Goal: Information Seeking & Learning: Learn about a topic

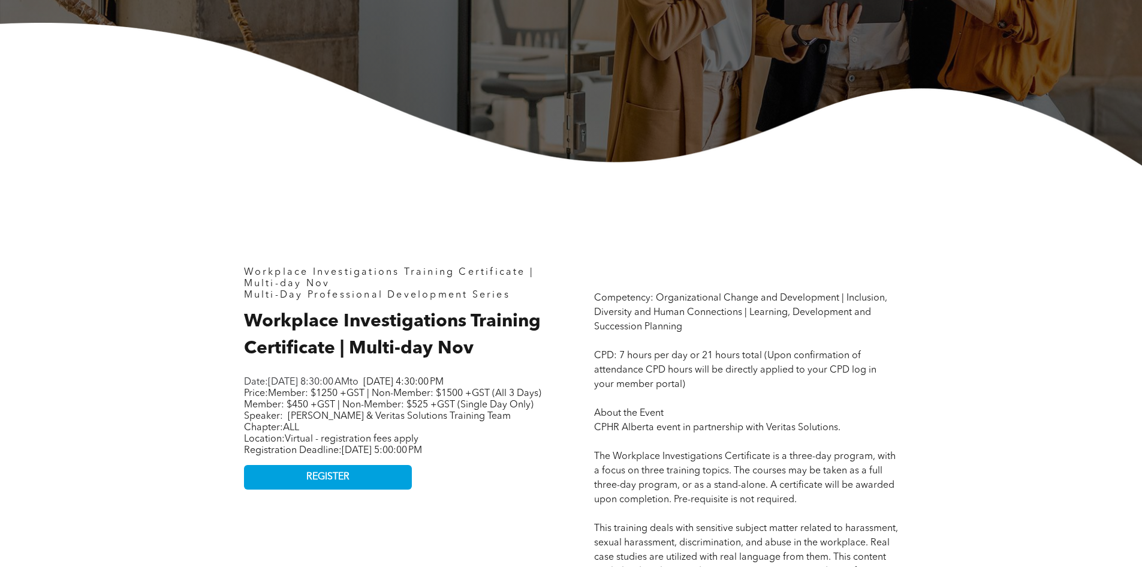
scroll to position [360, 0]
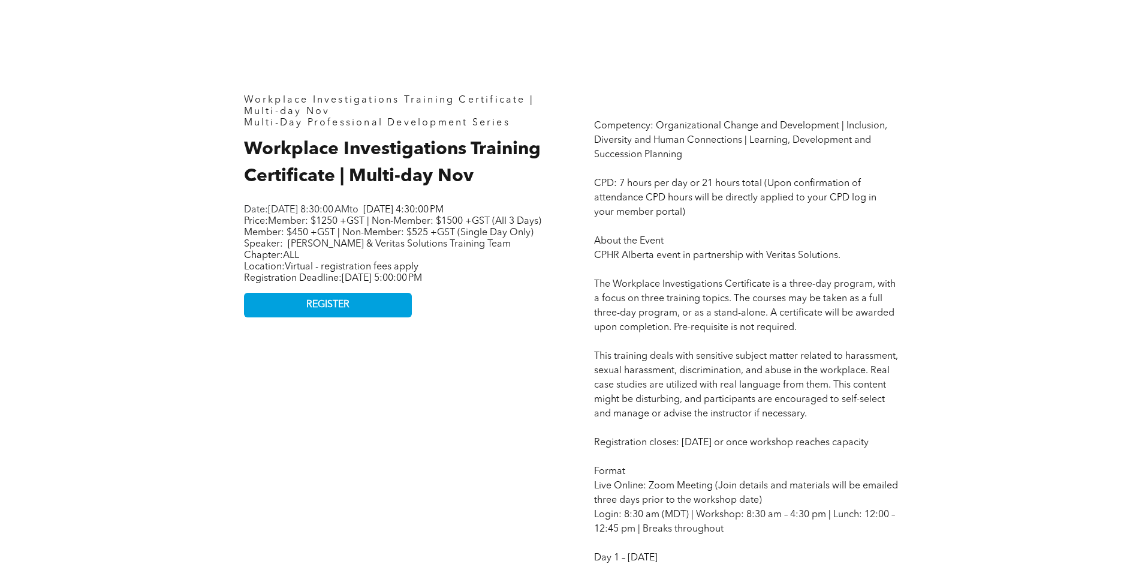
scroll to position [540, 0]
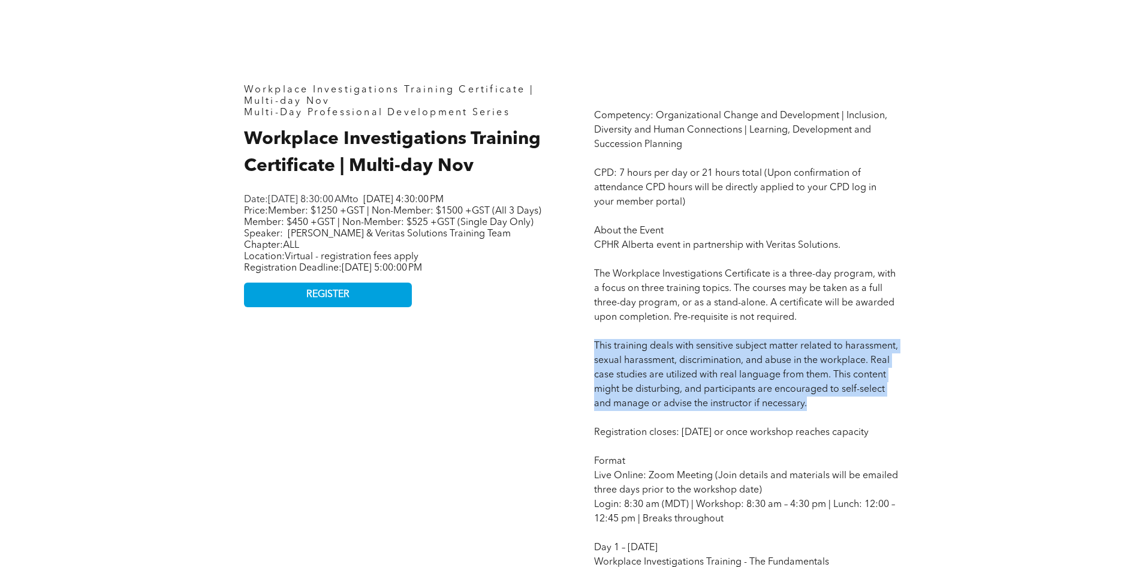
drag, startPoint x: 588, startPoint y: 344, endPoint x: 863, endPoint y: 399, distance: 280.0
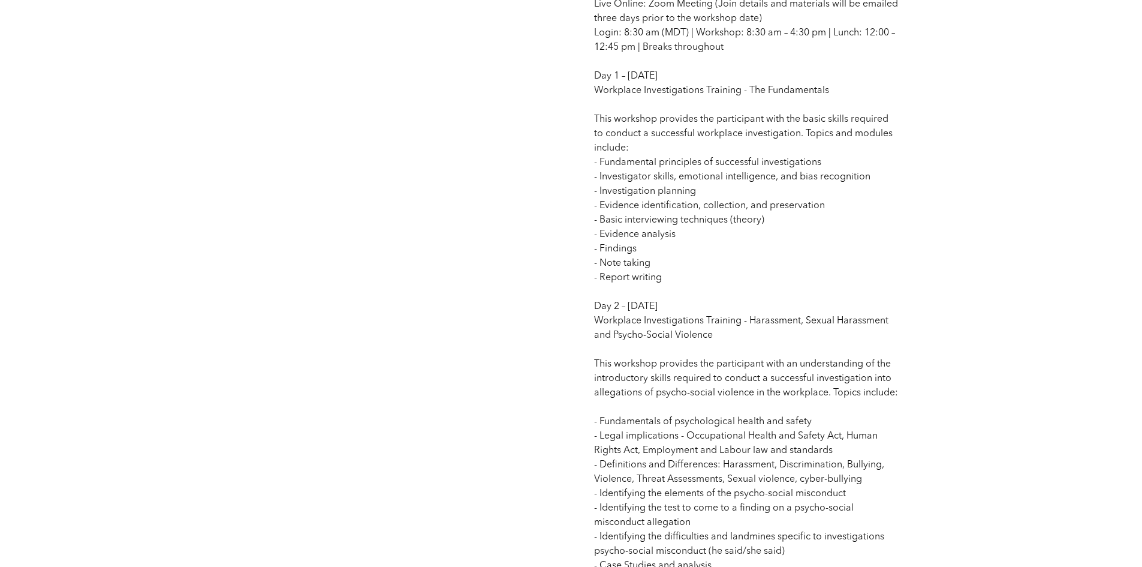
scroll to position [1019, 0]
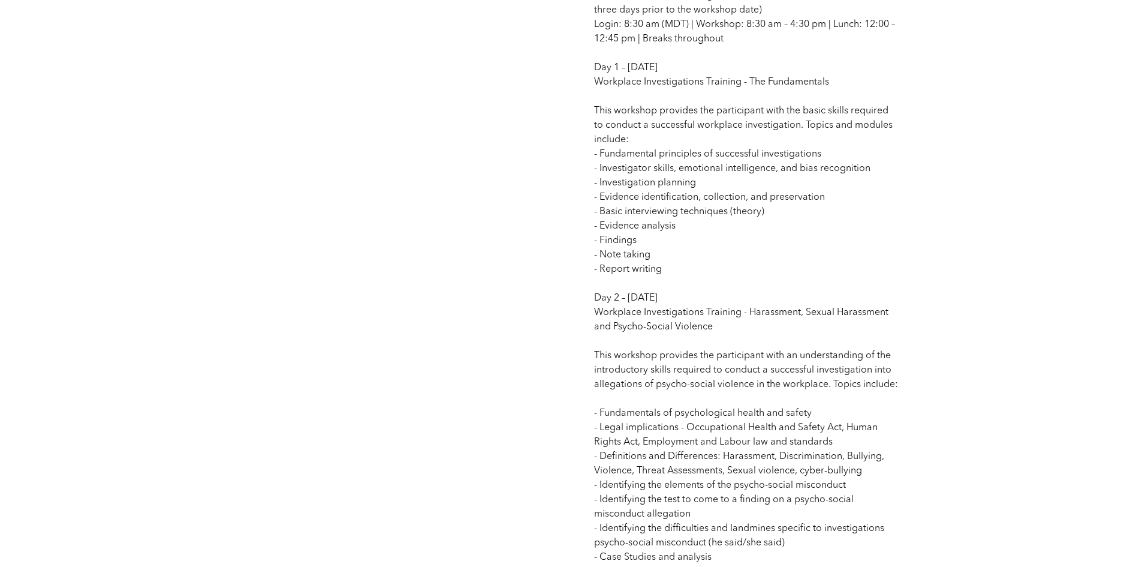
click at [684, 426] on span "Competency: Organizational Change and Development | Inclusion, Diversity and Hu…" at bounding box center [746, 218] width 304 height 1175
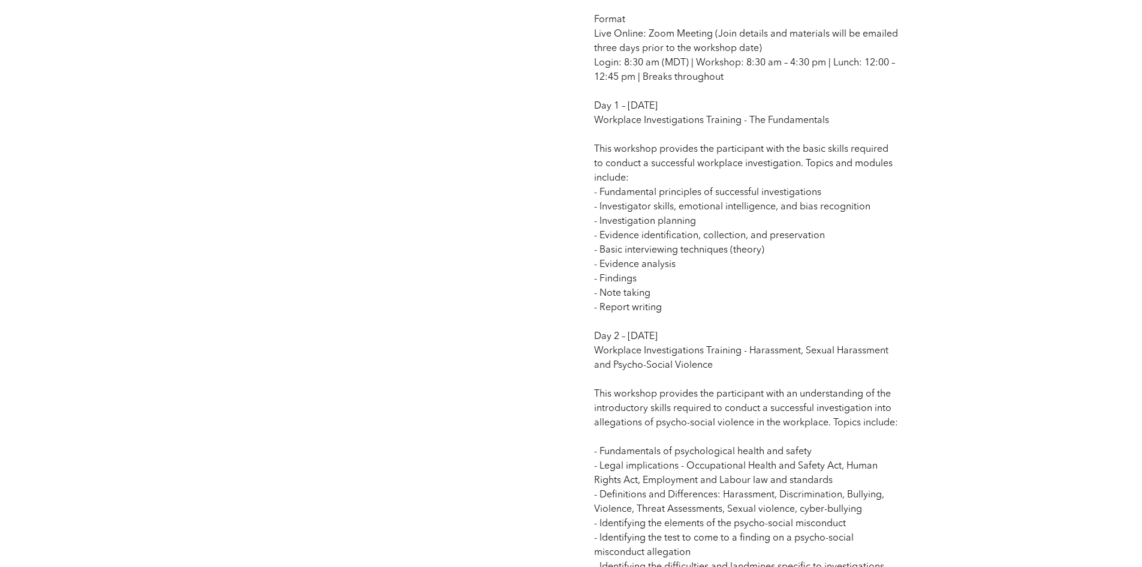
scroll to position [959, 0]
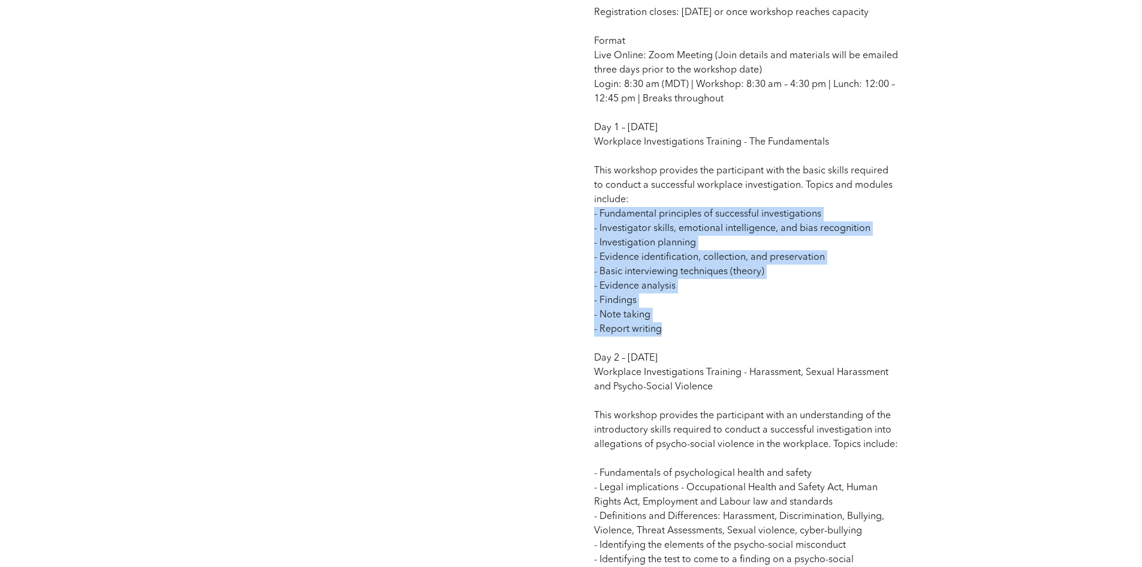
drag, startPoint x: 593, startPoint y: 223, endPoint x: 842, endPoint y: 339, distance: 274.7
click at [842, 339] on div "Competency: Organizational Change and Development | Inclusion, Diversity and Hu…" at bounding box center [746, 266] width 323 height 1223
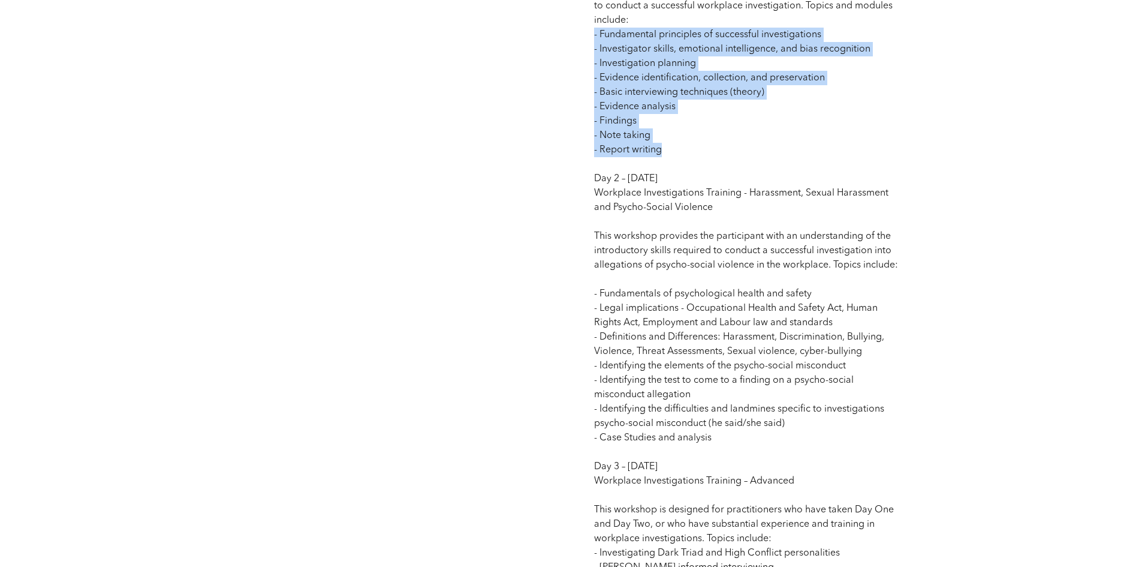
scroll to position [1139, 0]
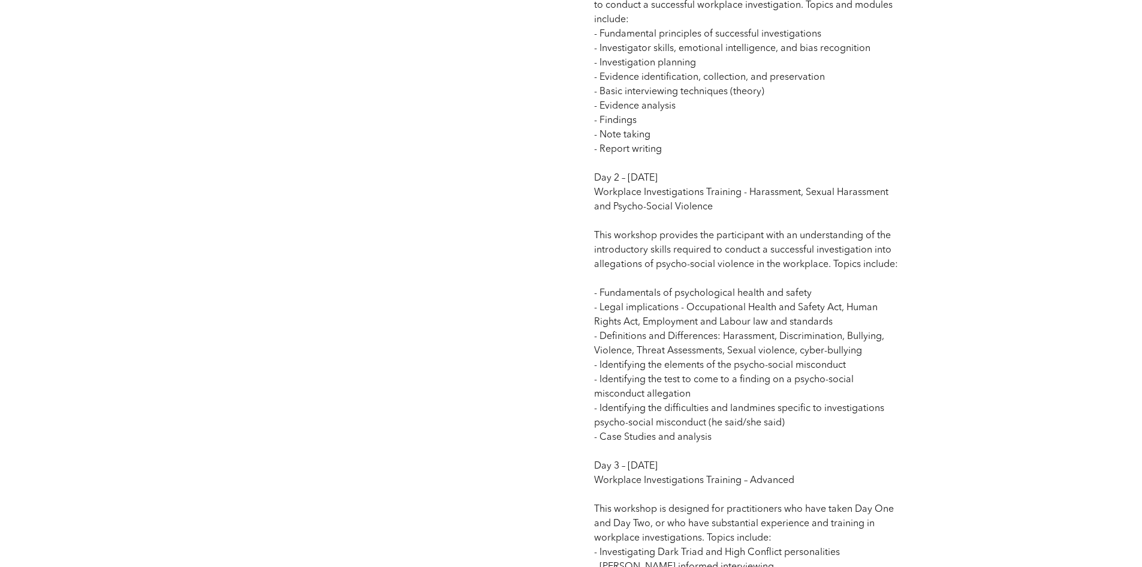
click at [654, 339] on span "Competency: Organizational Change and Development | Inclusion, Diversity and Hu…" at bounding box center [746, 98] width 304 height 1175
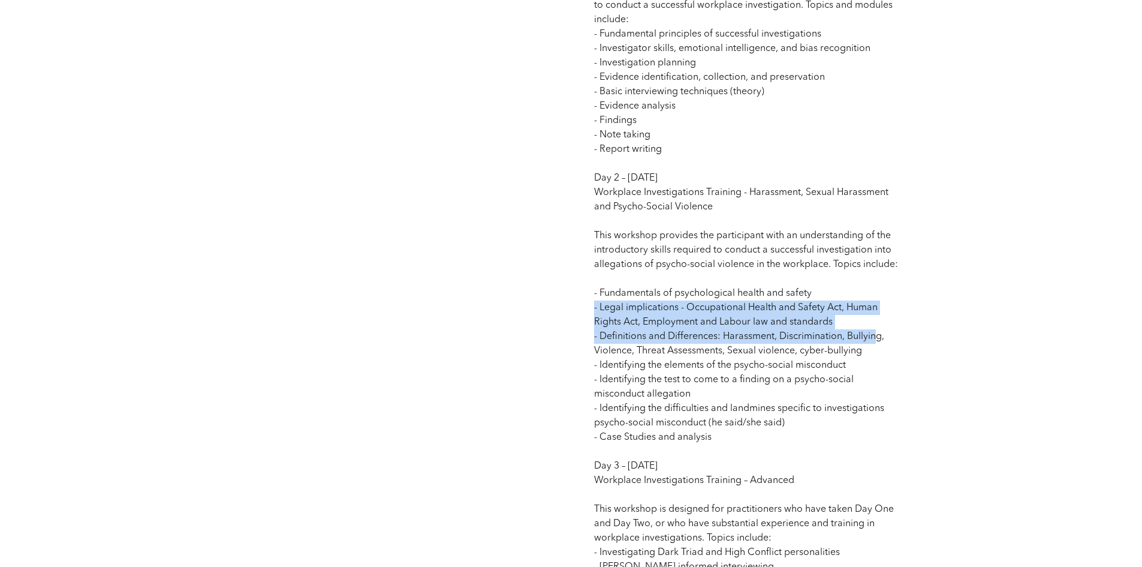
drag, startPoint x: 615, startPoint y: 324, endPoint x: 879, endPoint y: 349, distance: 265.7
click at [879, 349] on span "Competency: Organizational Change and Development | Inclusion, Diversity and Hu…" at bounding box center [746, 98] width 304 height 1175
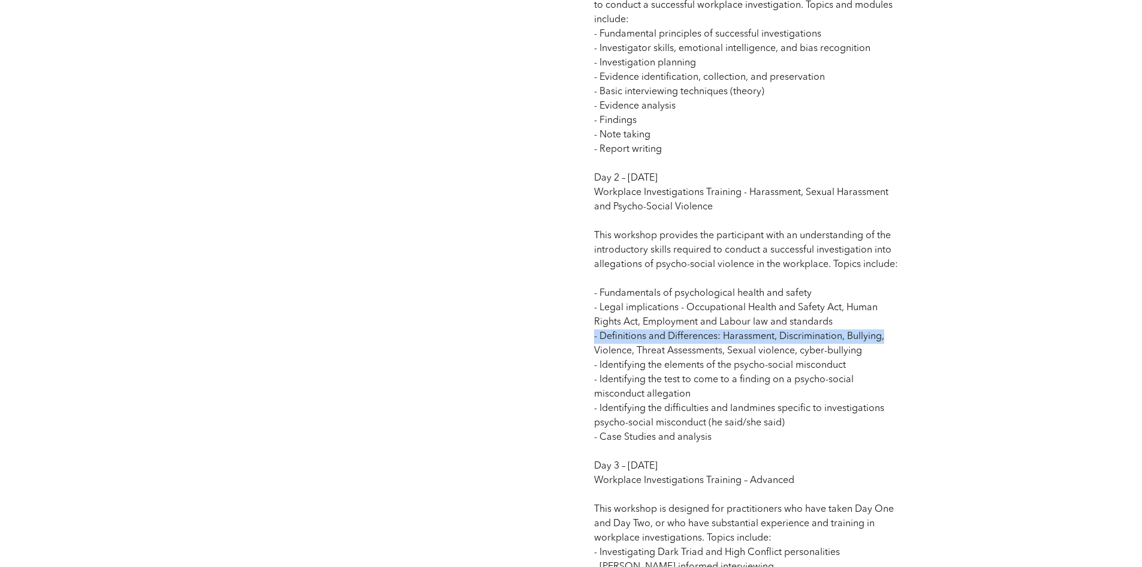
drag, startPoint x: 895, startPoint y: 350, endPoint x: 585, endPoint y: 351, distance: 310.0
click at [585, 351] on div "Competency: Organizational Change and Development | Inclusion, Diversity and Hu…" at bounding box center [746, 86] width 323 height 1223
click at [588, 354] on div "Competency: Organizational Change and Development | Inclusion, Diversity and Hu…" at bounding box center [746, 86] width 323 height 1223
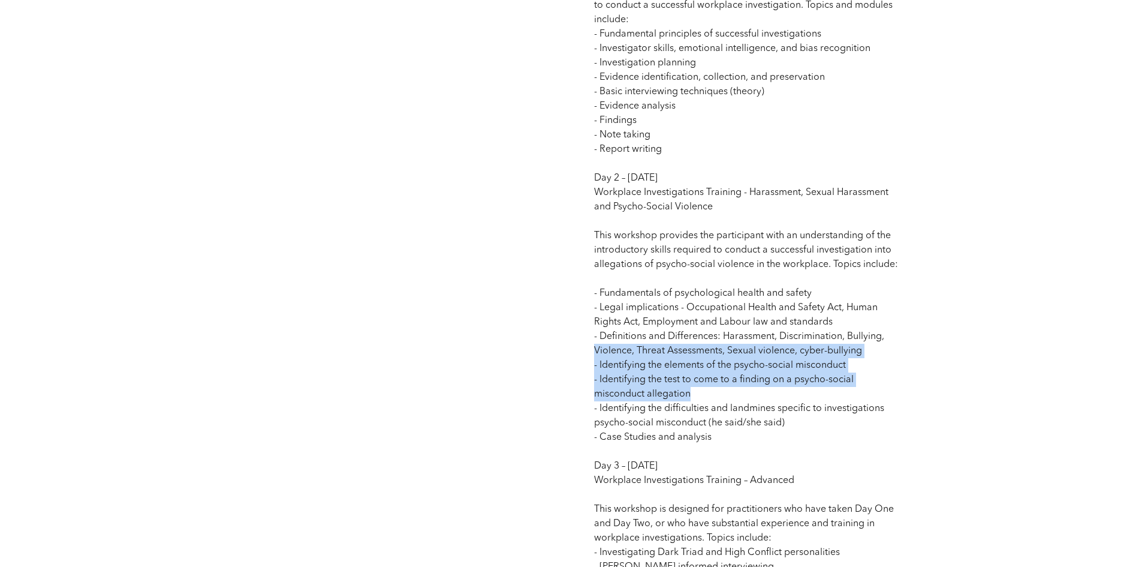
drag, startPoint x: 704, startPoint y: 408, endPoint x: 592, endPoint y: 371, distance: 118.1
click at [592, 371] on div "Competency: Organizational Change and Development | Inclusion, Diversity and Hu…" at bounding box center [746, 86] width 323 height 1223
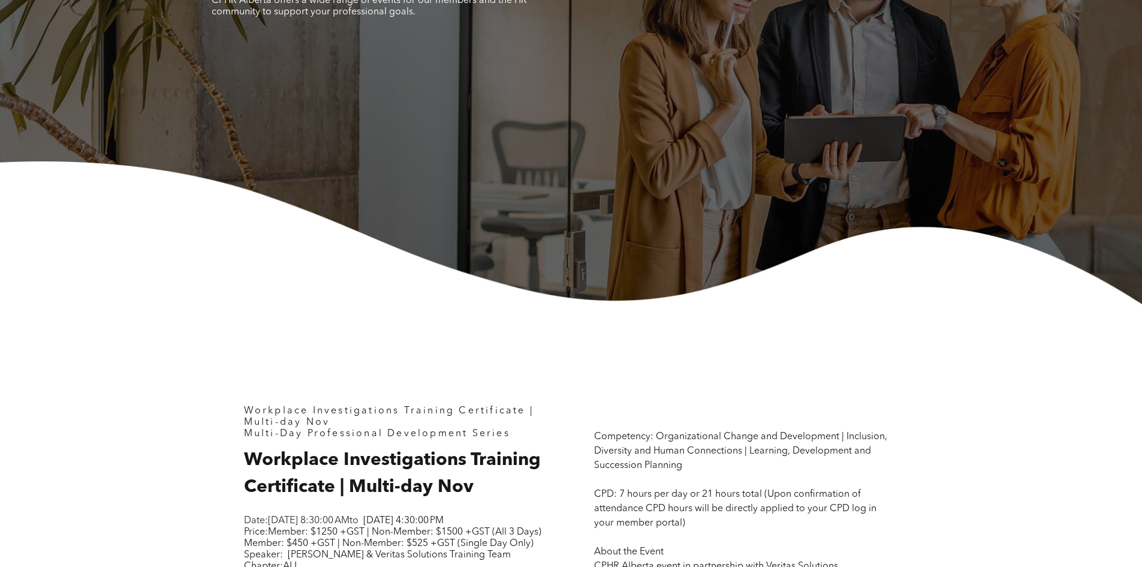
scroll to position [240, 0]
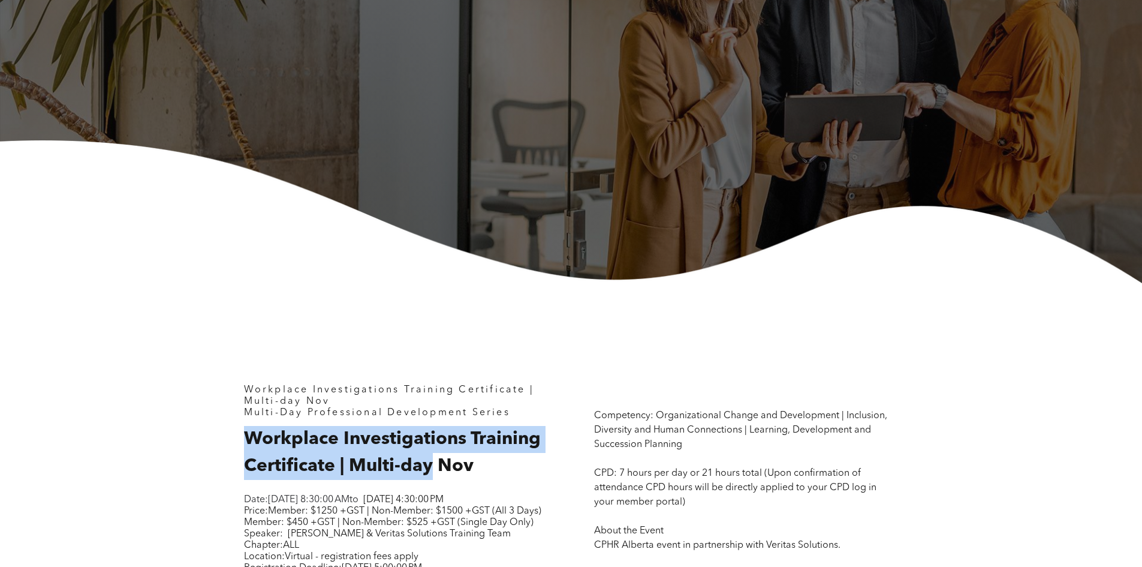
drag, startPoint x: 428, startPoint y: 469, endPoint x: 235, endPoint y: 442, distance: 194.4
copy span "Workplace Investigations Training Certificate | Multi-day"
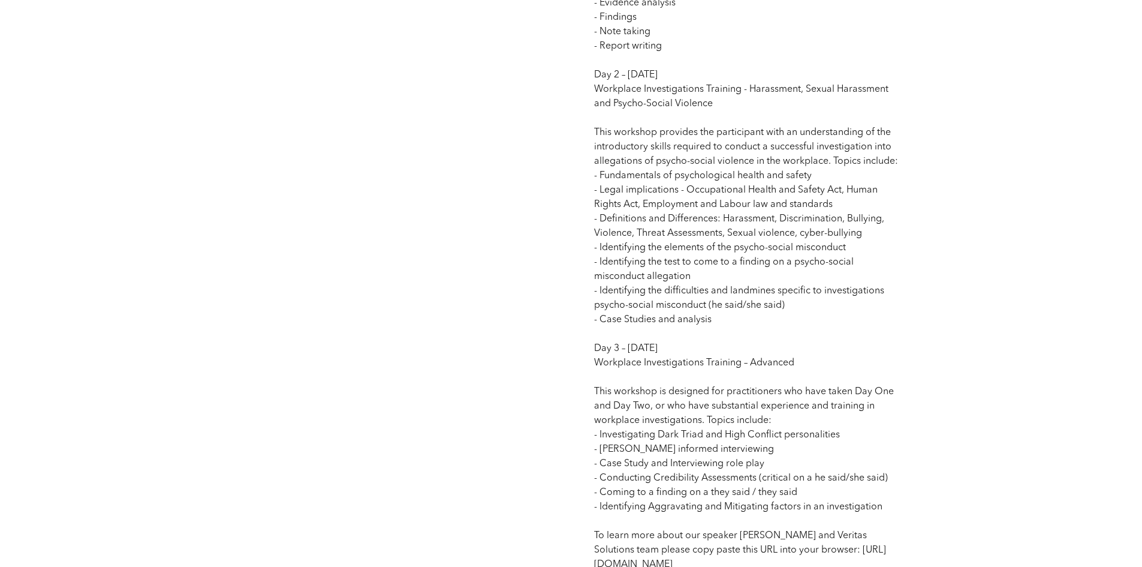
scroll to position [1259, 0]
